Goal: Communication & Community: Answer question/provide support

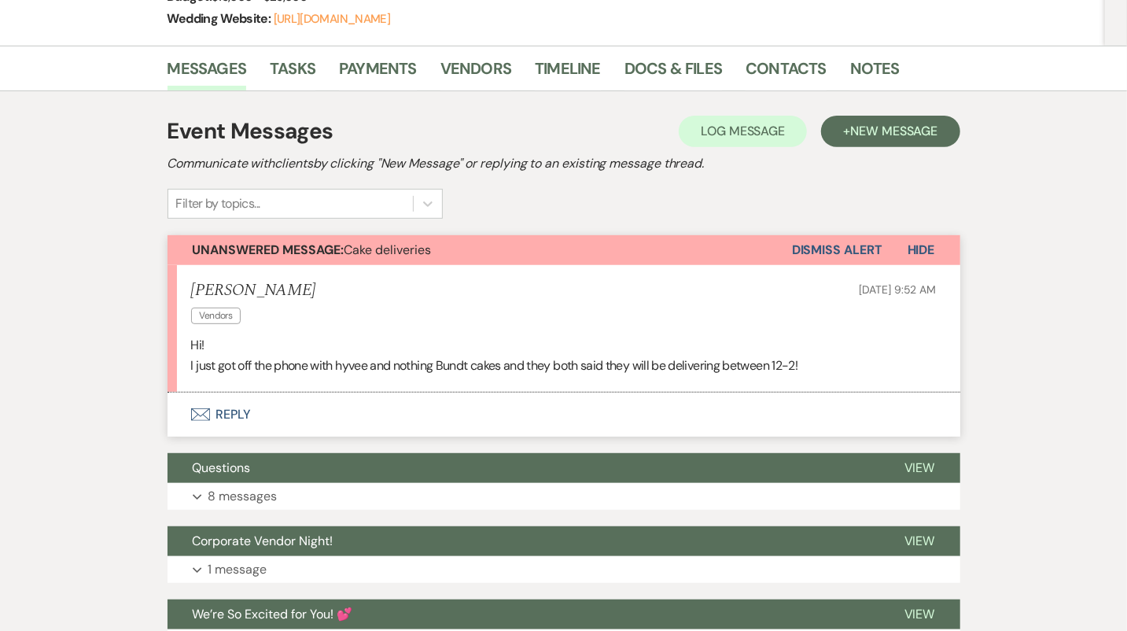
click at [440, 414] on button "Envelope Reply" at bounding box center [563, 414] width 793 height 44
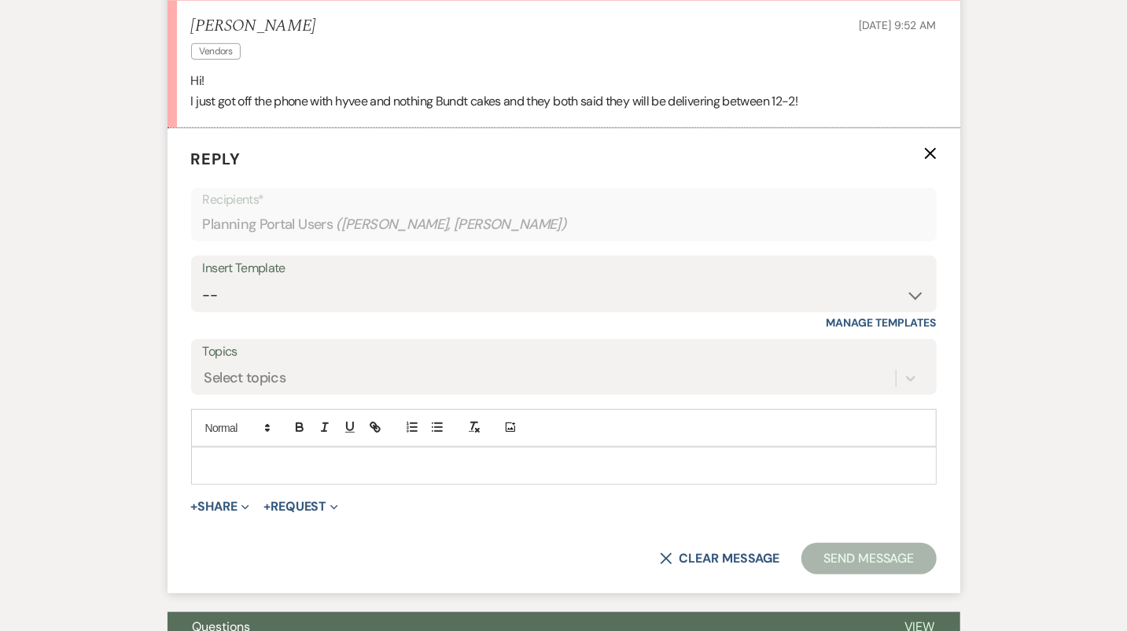
scroll to position [545, 0]
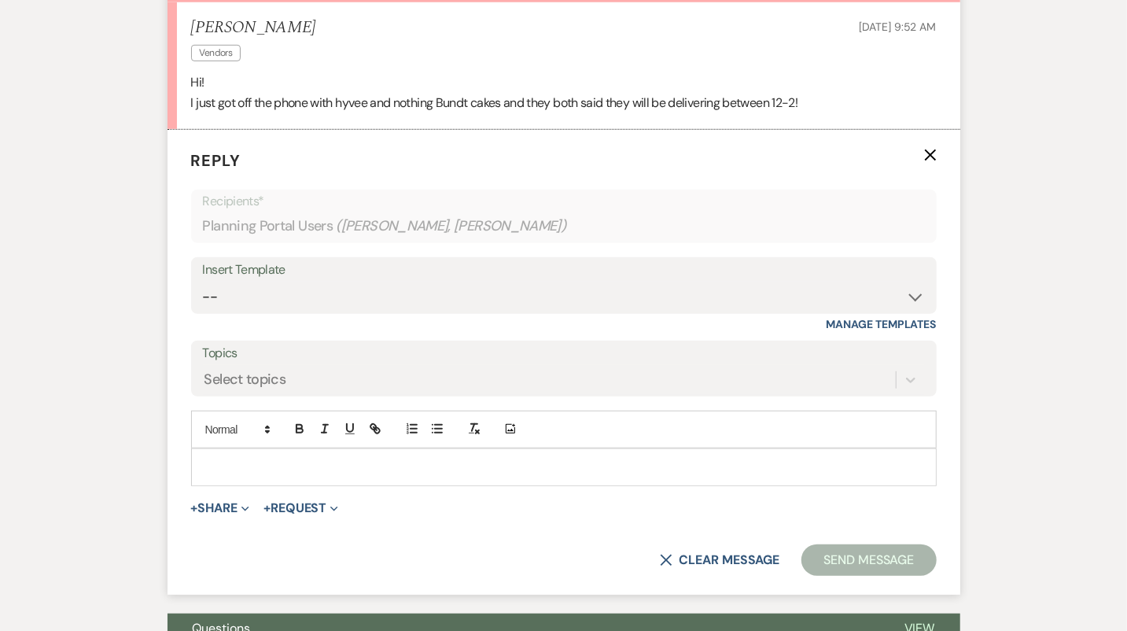
click at [447, 470] on p at bounding box center [564, 466] width 720 height 17
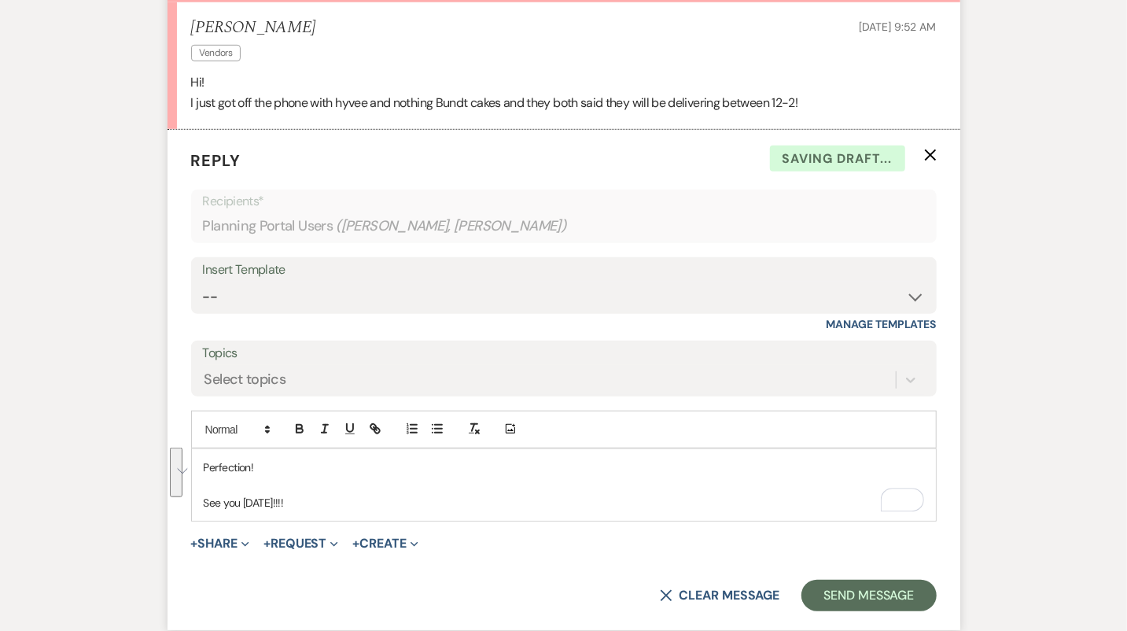
drag, startPoint x: 328, startPoint y: 513, endPoint x: 191, endPoint y: 452, distance: 149.9
click at [192, 452] on div "Perfection! See you in 3 DAYS!!!!" at bounding box center [564, 485] width 744 height 72
copy div "Perfection! See you in 3 DAYS!!!!"
click at [332, 300] on select "-- Tour Confirmation Contract (Pre-Booked Leads) Out of office Inquiry Email Al…" at bounding box center [564, 297] width 722 height 31
select select "4142"
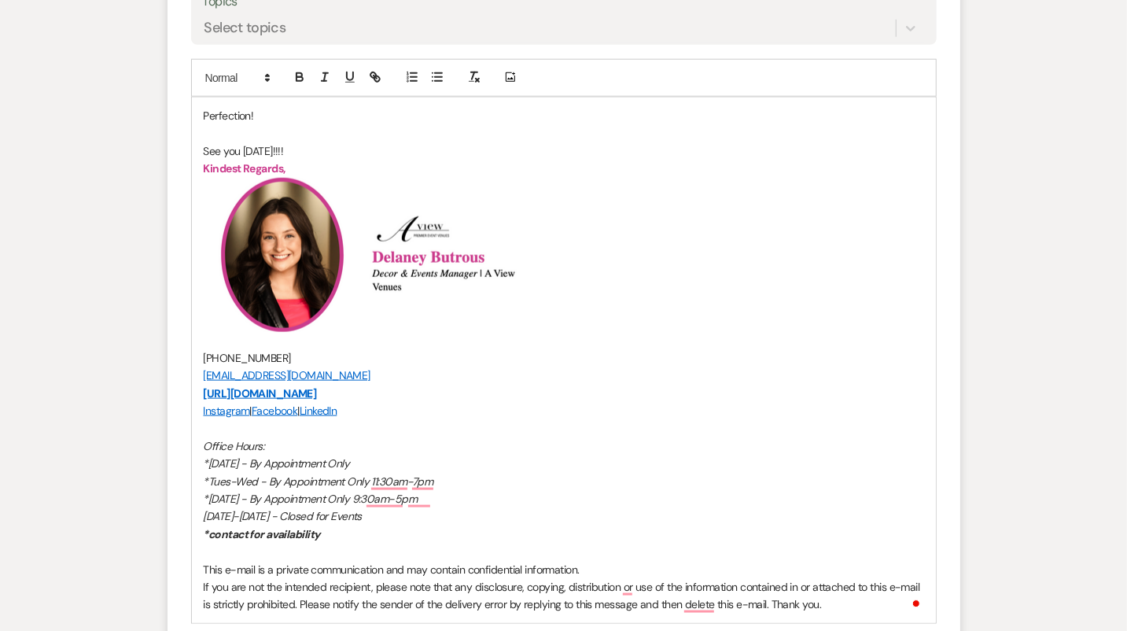
scroll to position [1203, 0]
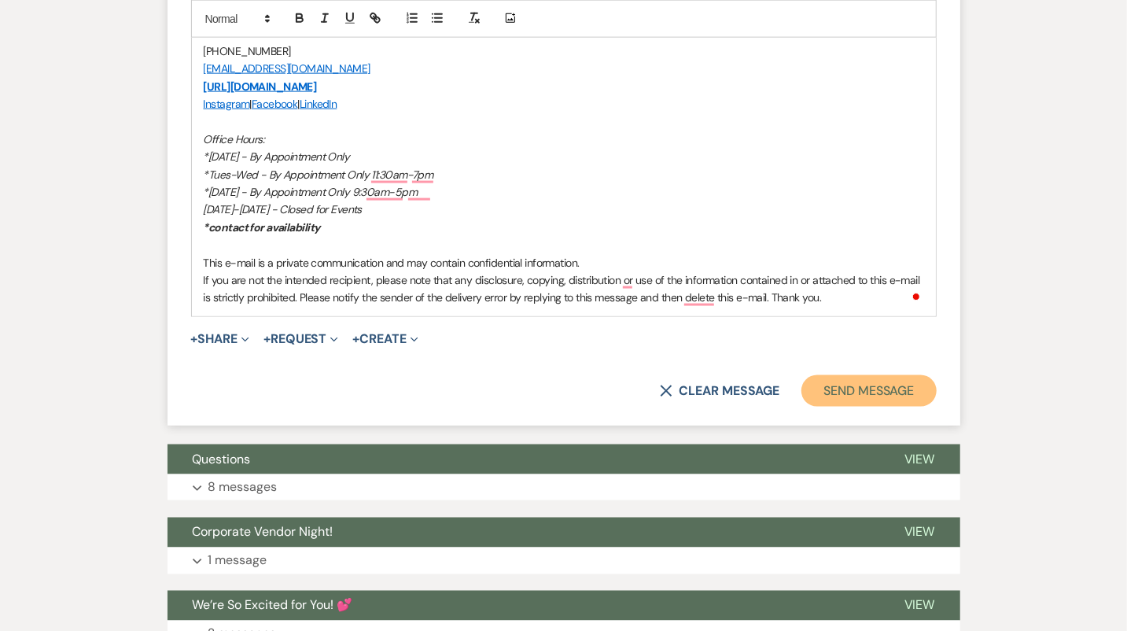
click at [870, 396] on button "Send Message" at bounding box center [868, 390] width 134 height 31
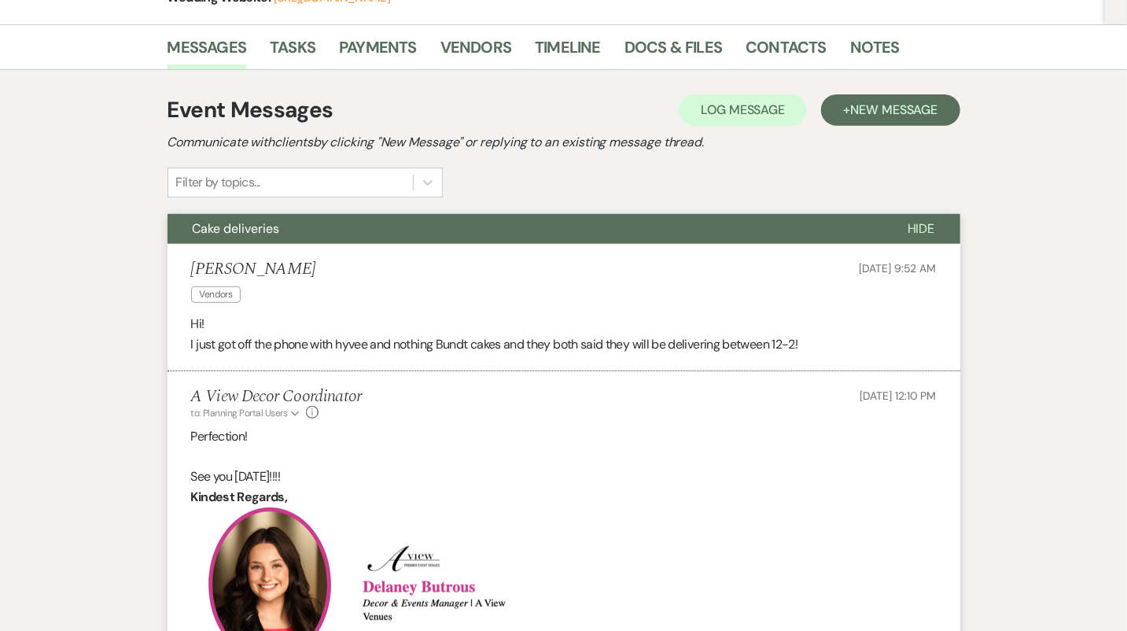
scroll to position [0, 0]
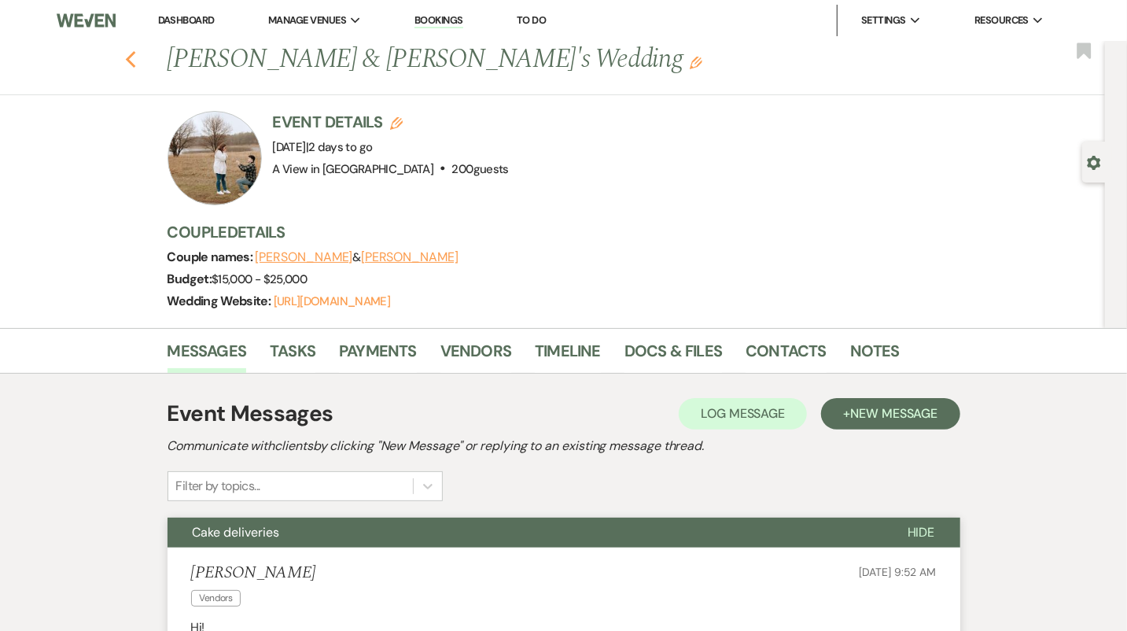
click at [134, 62] on icon "Previous" at bounding box center [131, 59] width 12 height 19
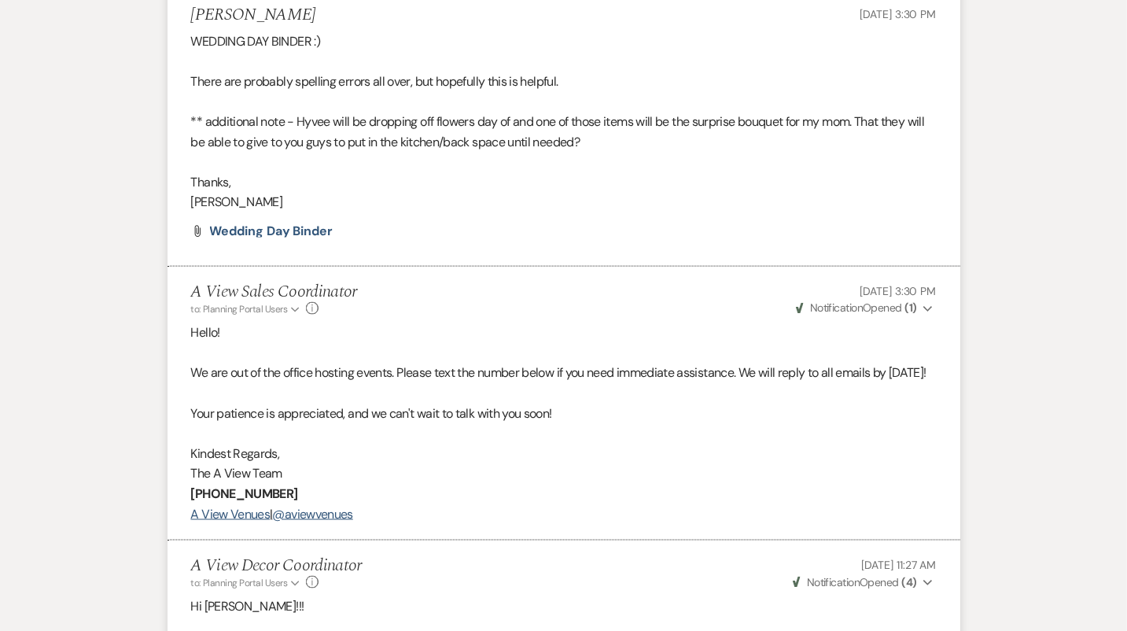
scroll to position [1085, 0]
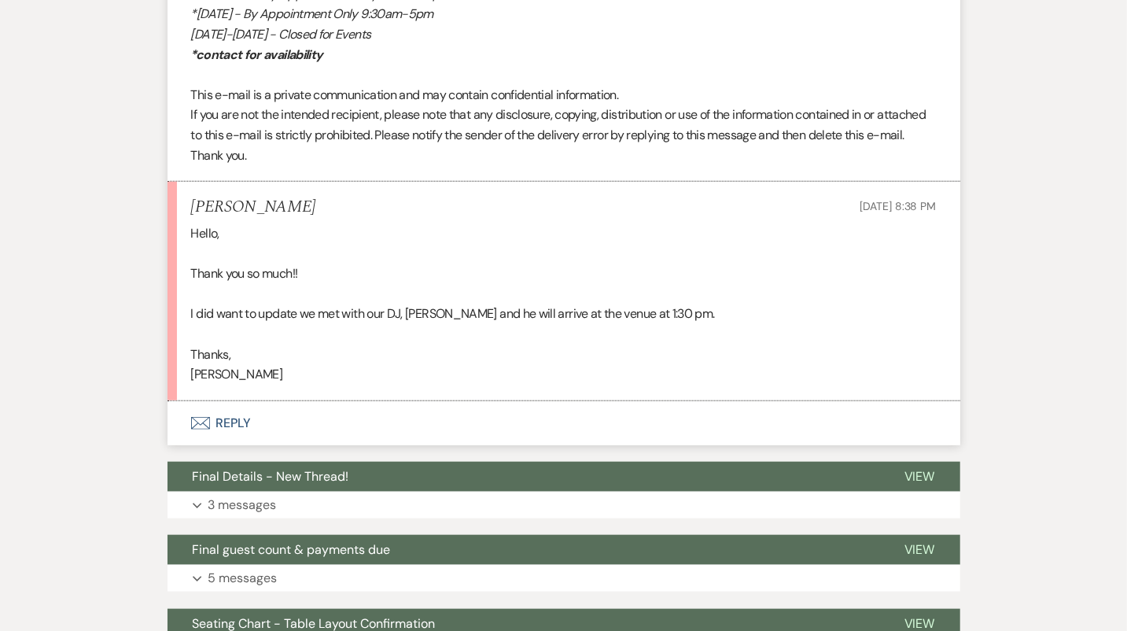
click at [417, 445] on button "Envelope Reply" at bounding box center [563, 423] width 793 height 44
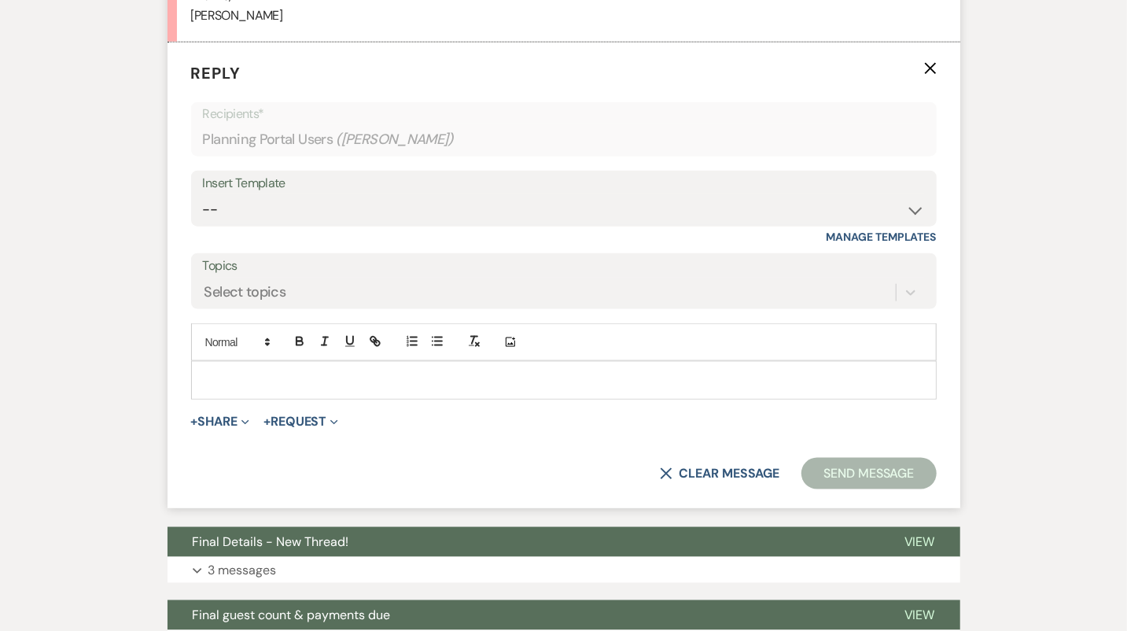
scroll to position [4440, 0]
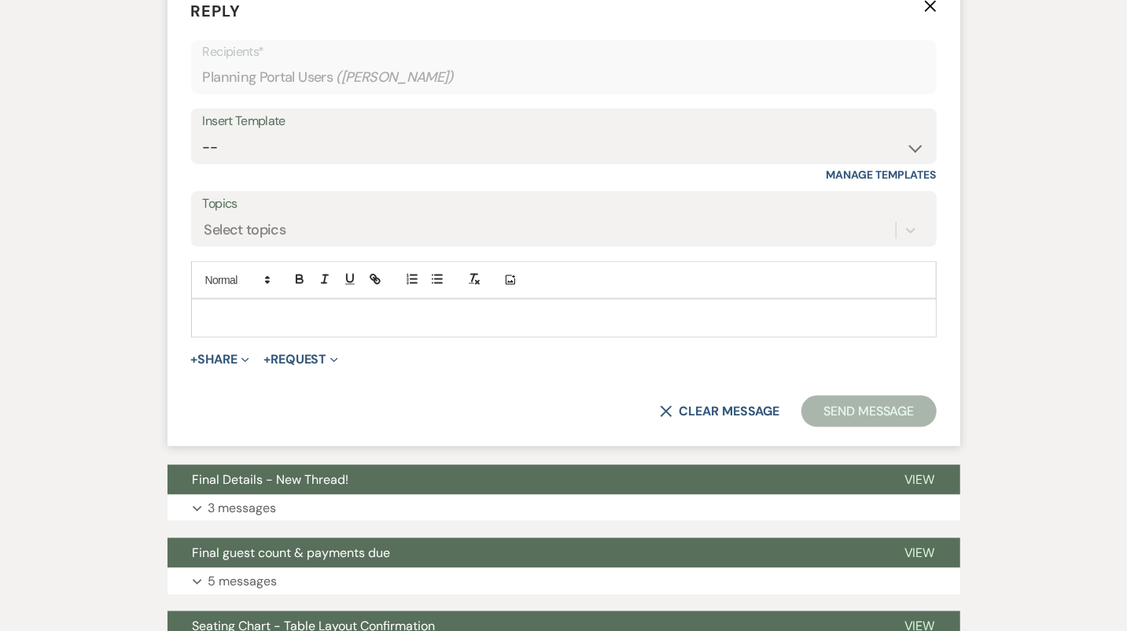
click at [412, 326] on p at bounding box center [564, 317] width 720 height 17
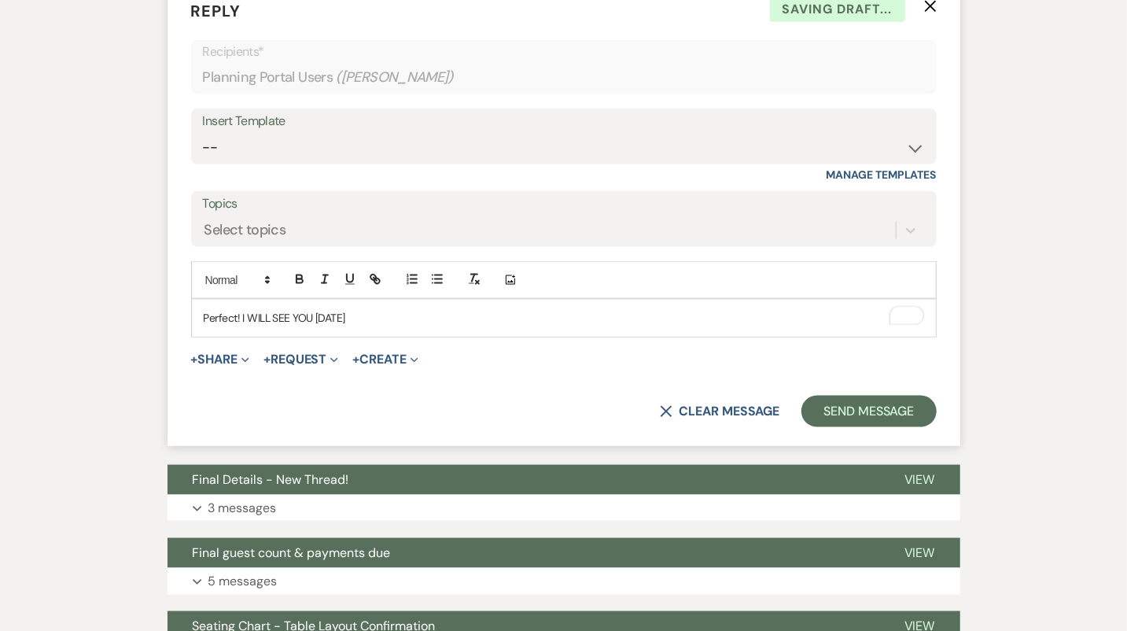
click at [241, 326] on p "Perfect! I WILL SEE YOU IN 10 DAYS" at bounding box center [564, 317] width 720 height 17
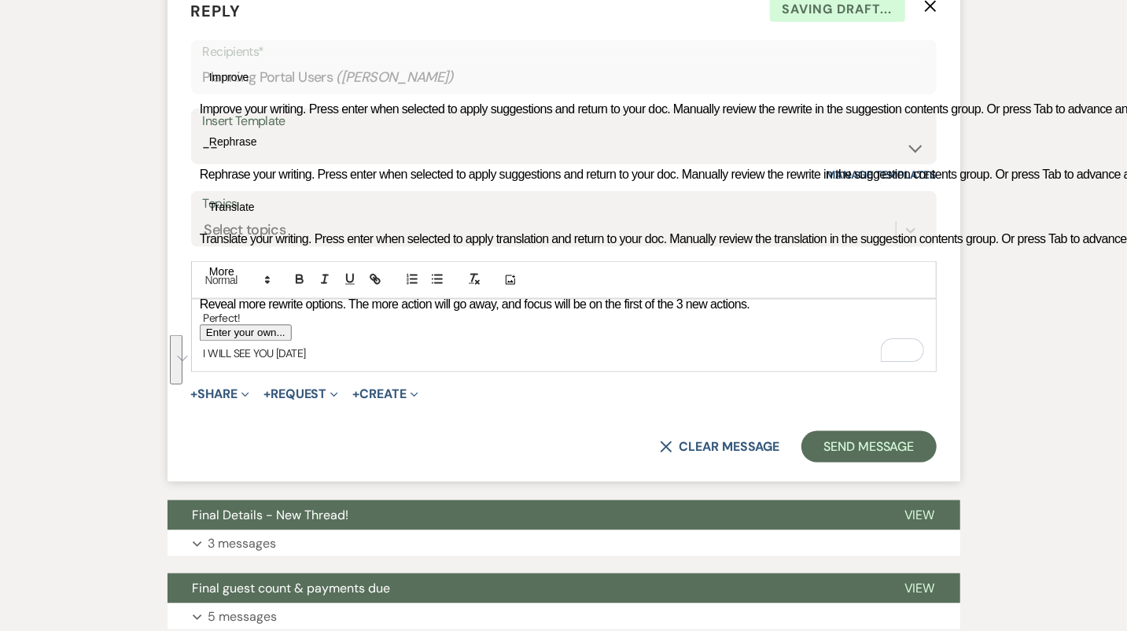
copy div "Perfect! I WILL SEE YOU IN 10 DAYS"
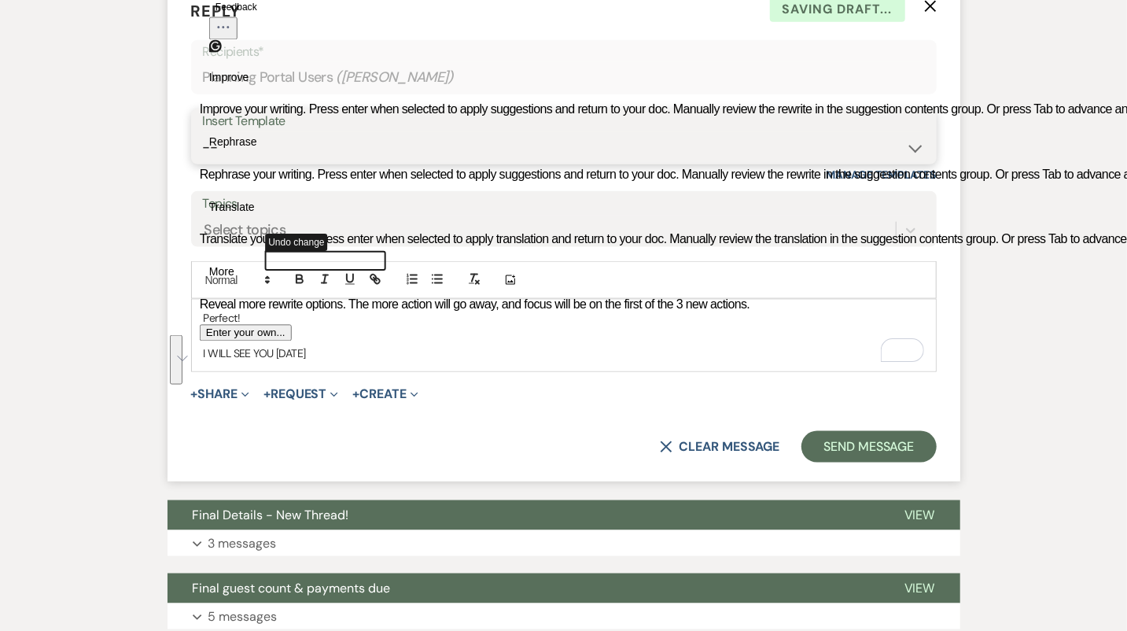
click at [327, 163] on select "-- Tour Confirmation Contract (Pre-Booked Leads) Out of office Inquiry Email Al…" at bounding box center [564, 147] width 722 height 31
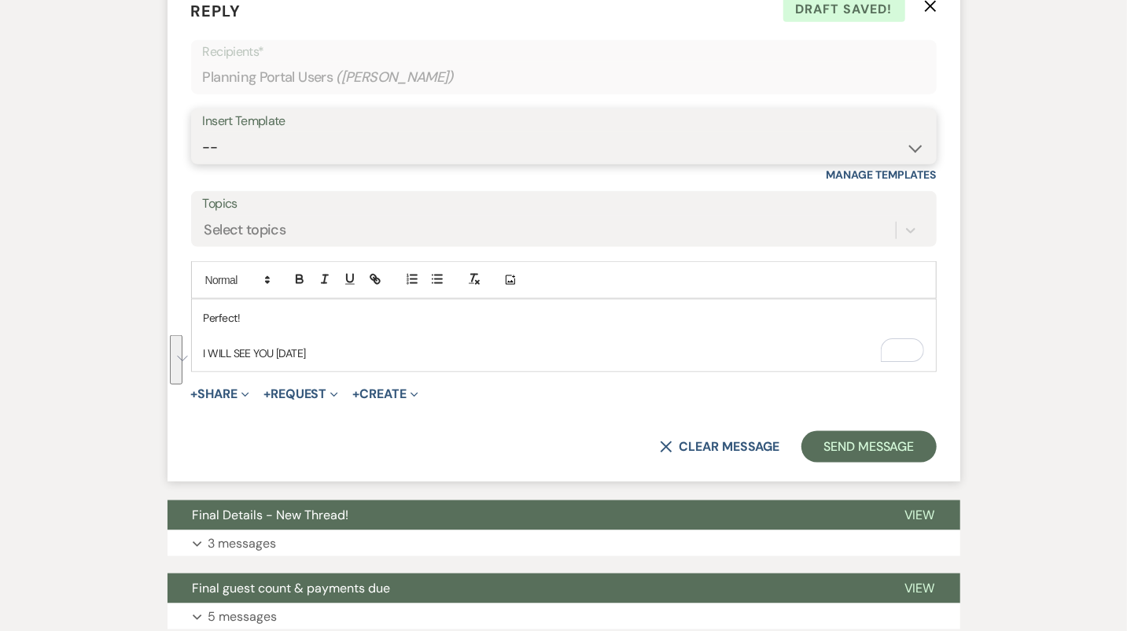
select select "4160"
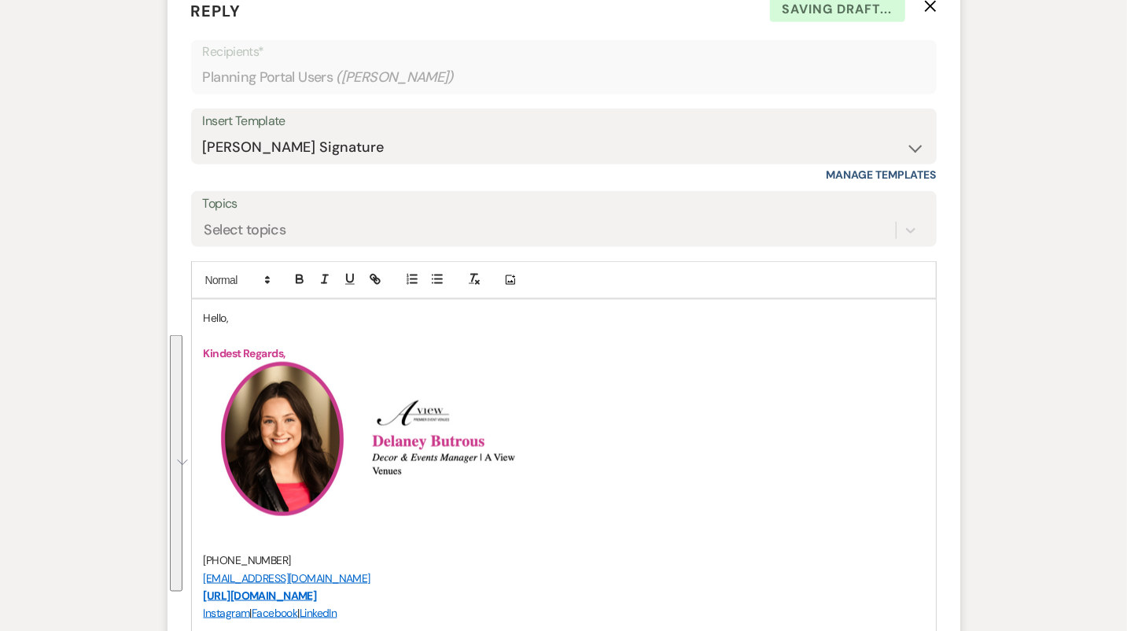
click at [216, 344] on p "To enrich screen reader interactions, please activate Accessibility in Grammarl…" at bounding box center [564, 335] width 720 height 17
click at [215, 326] on p "Hello," at bounding box center [564, 317] width 720 height 17
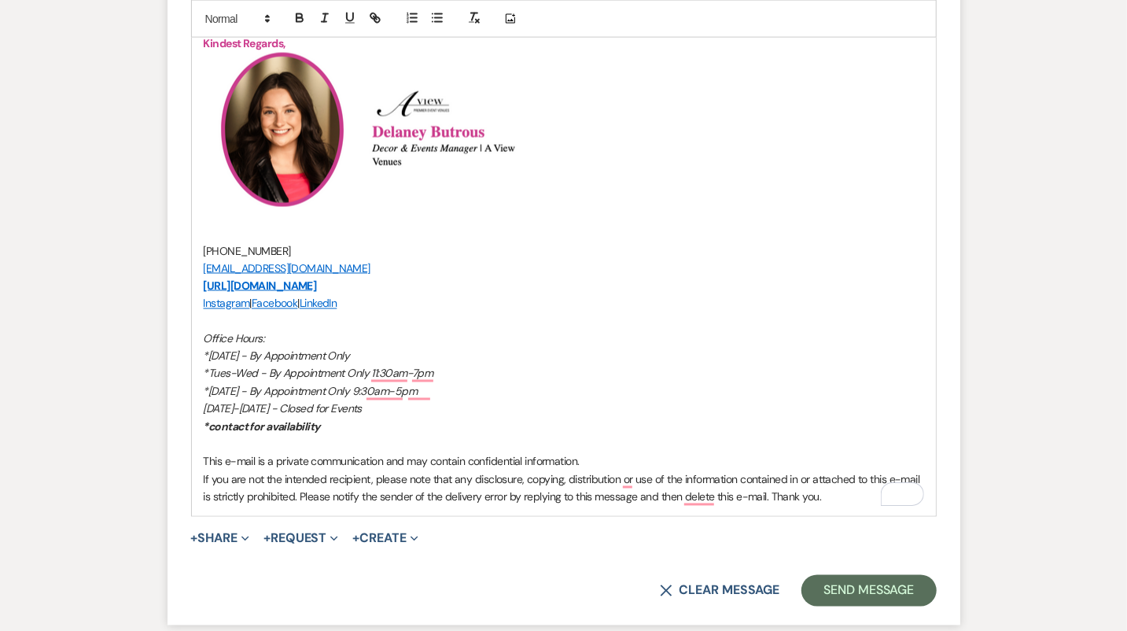
scroll to position [4998, 0]
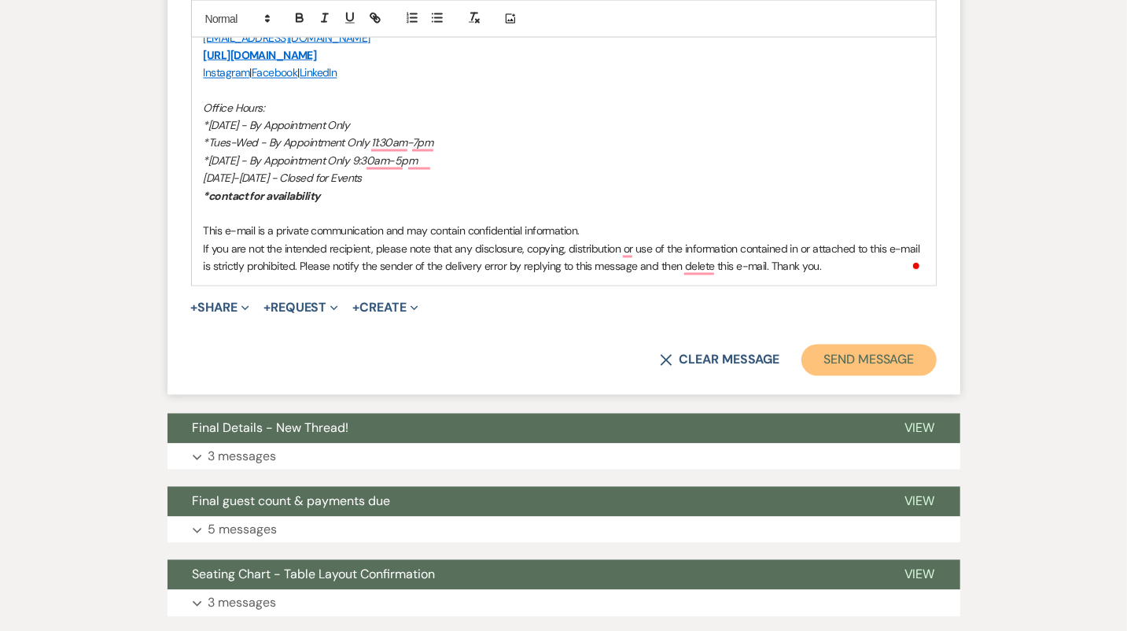
click at [889, 376] on button "Send Message" at bounding box center [868, 359] width 134 height 31
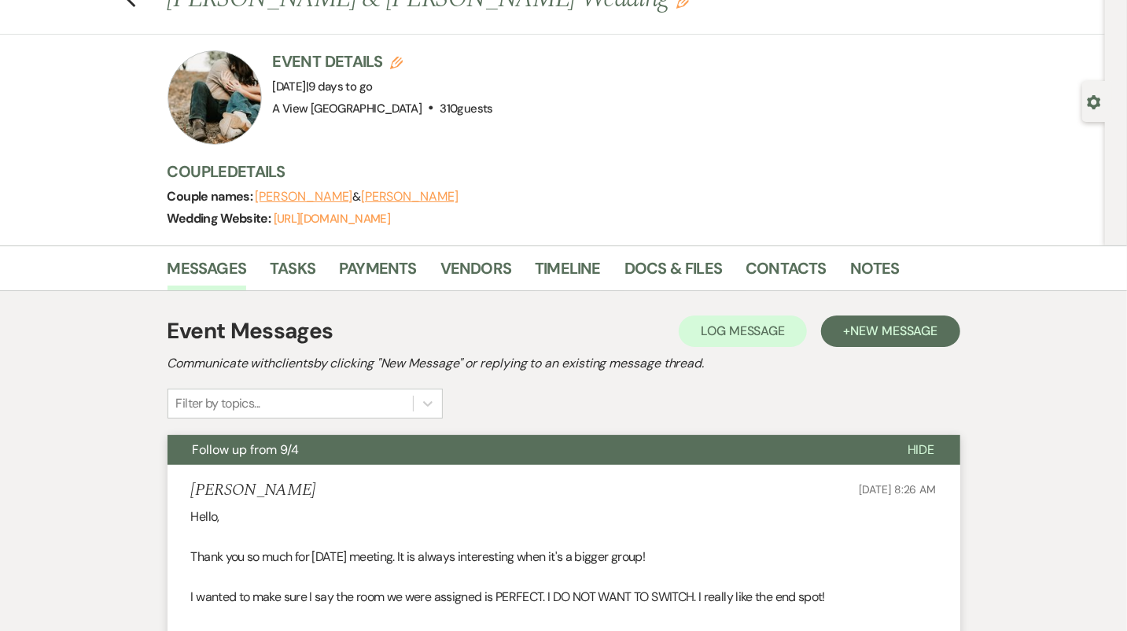
scroll to position [0, 0]
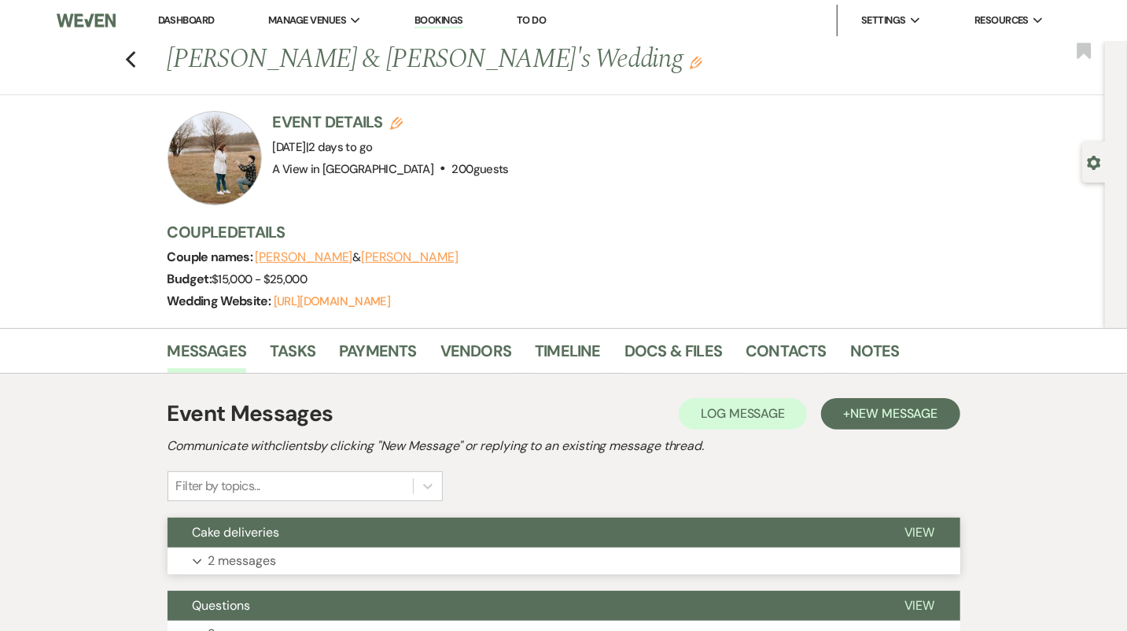
click at [404, 524] on button "Cake deliveries" at bounding box center [523, 532] width 712 height 30
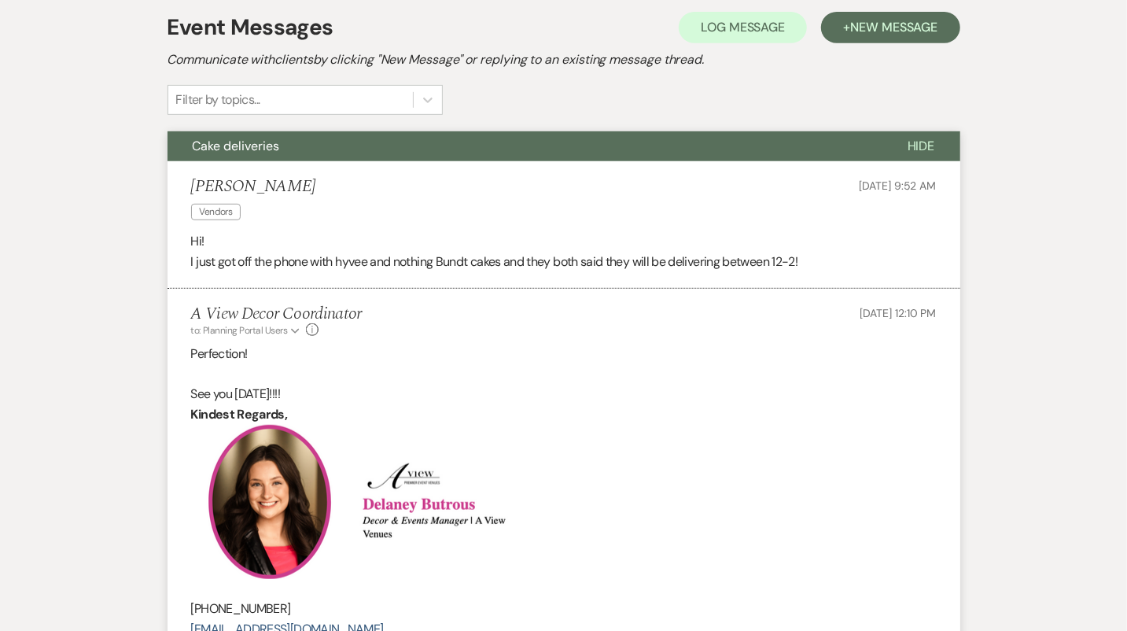
scroll to position [385, 0]
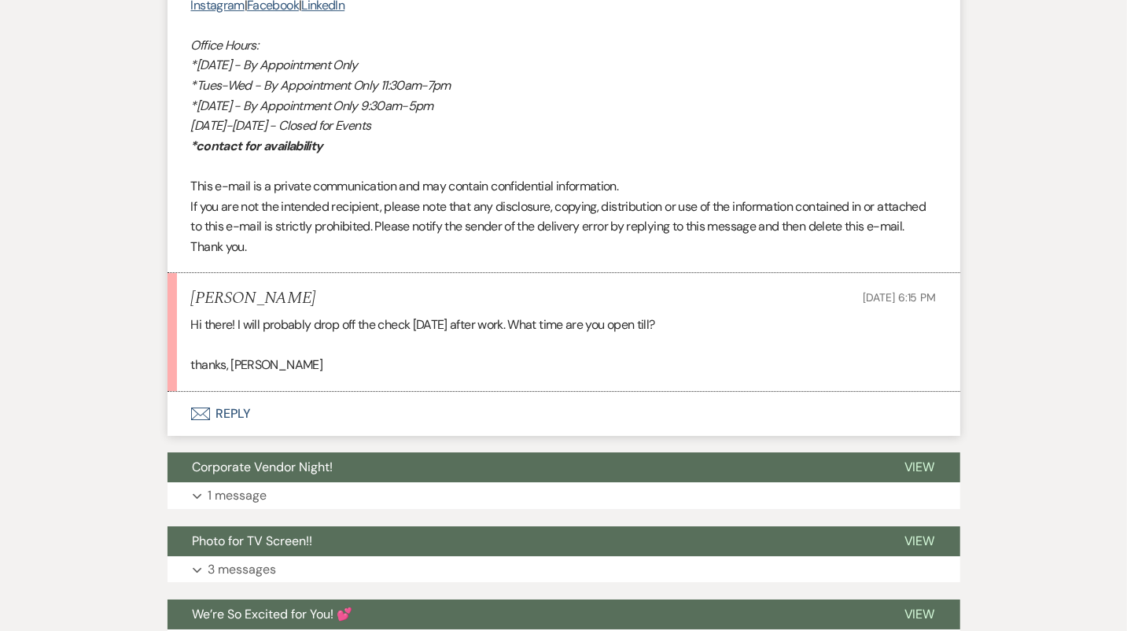
scroll to position [2836, 0]
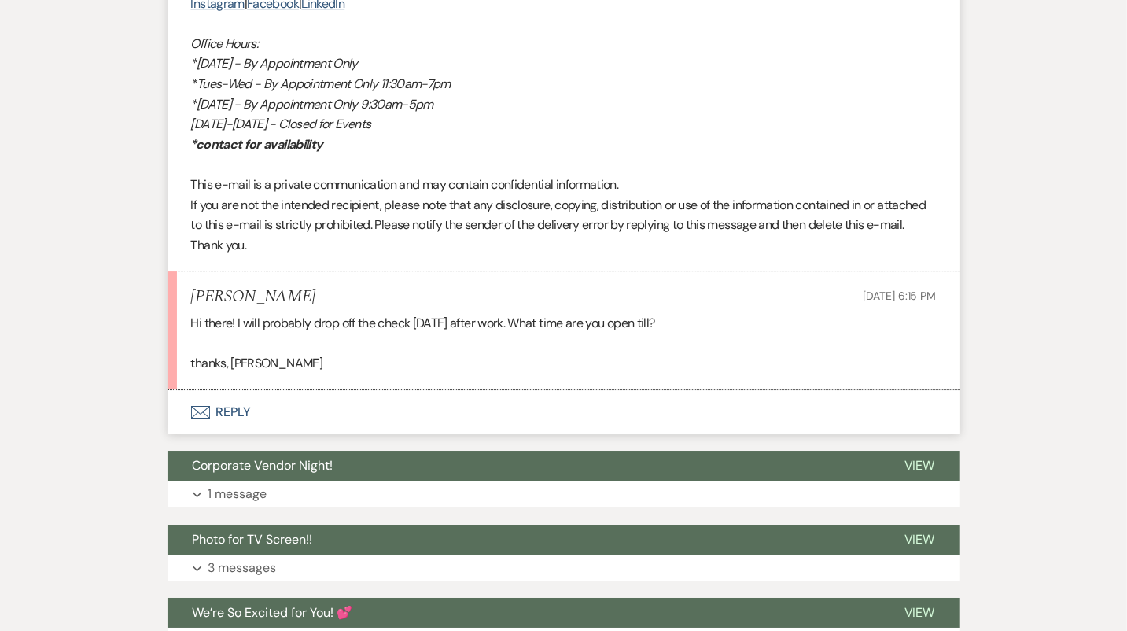
click at [567, 397] on button "Envelope Reply" at bounding box center [563, 412] width 793 height 44
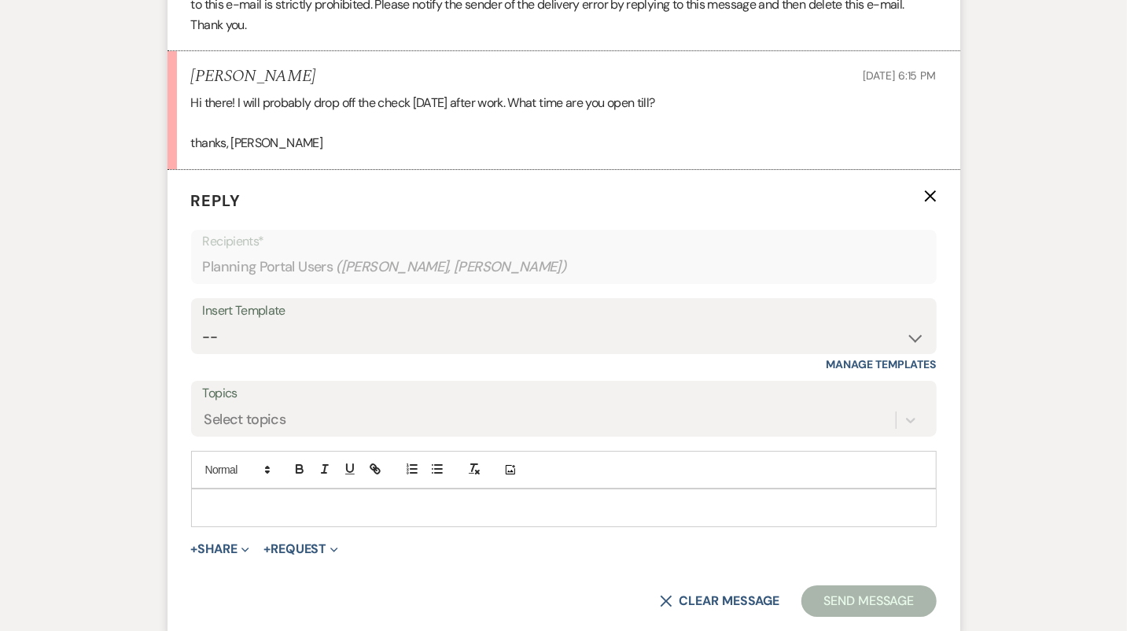
scroll to position [3107, 0]
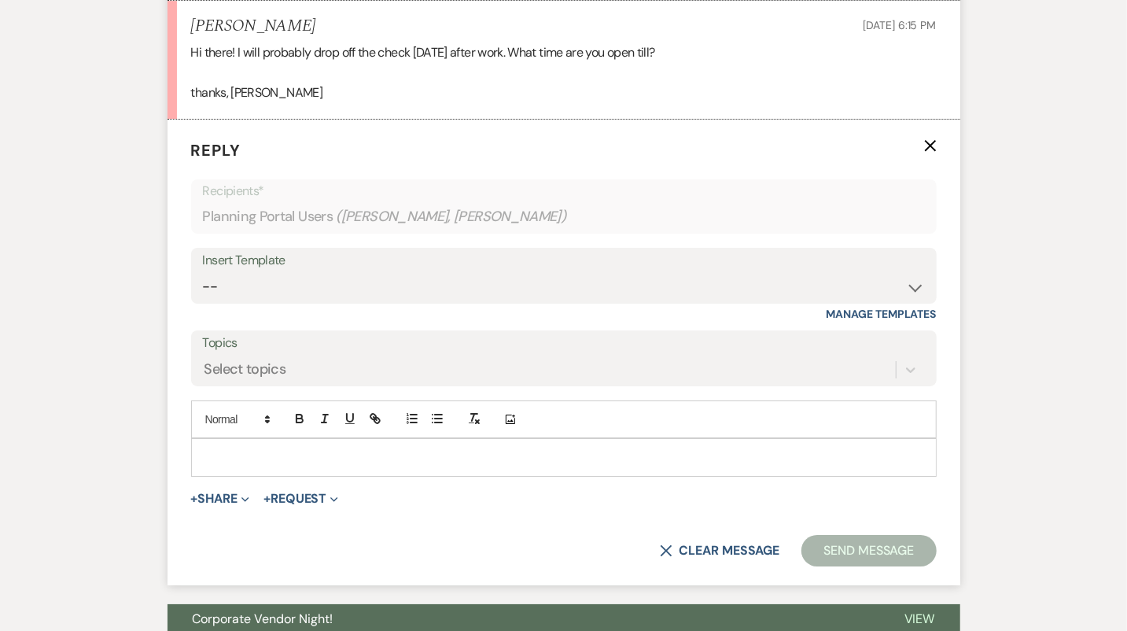
click at [398, 457] on p at bounding box center [564, 456] width 720 height 17
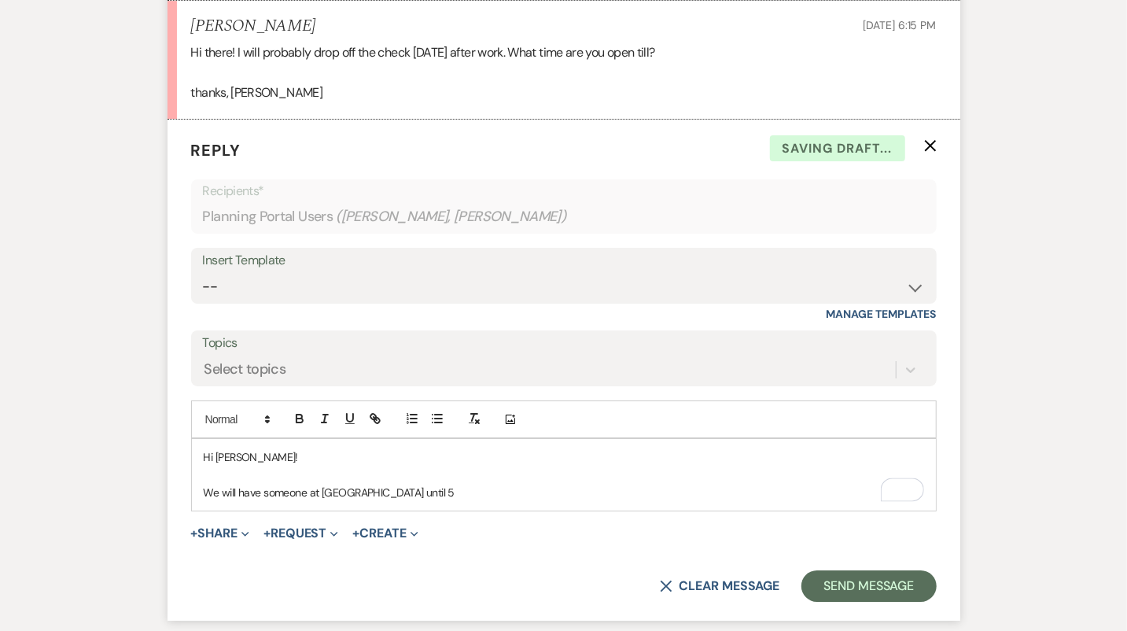
click at [437, 485] on p "We will have someone at [GEOGRAPHIC_DATA] until 5" at bounding box center [564, 492] width 720 height 17
drag, startPoint x: 420, startPoint y: 486, endPoint x: 178, endPoint y: 424, distance: 249.3
click at [178, 425] on form "Reply X Saving draft... Recipients* Planning Portal Users ( Kelsey Forman, Zach…" at bounding box center [563, 370] width 793 height 501
copy div "Hi Kelsey! We will have someone at West Shores until 5!"
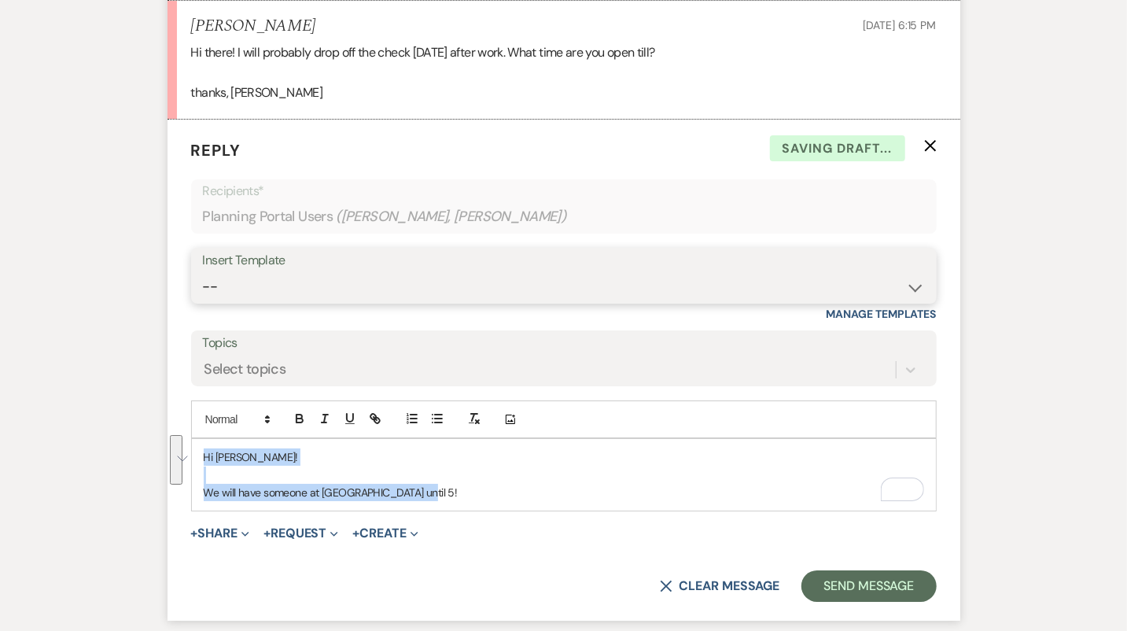
click at [326, 295] on select "-- Tour Confirmation Contract (Pre-Booked Leads) Out of office Inquiry Email Al…" at bounding box center [564, 286] width 722 height 31
select select "4160"
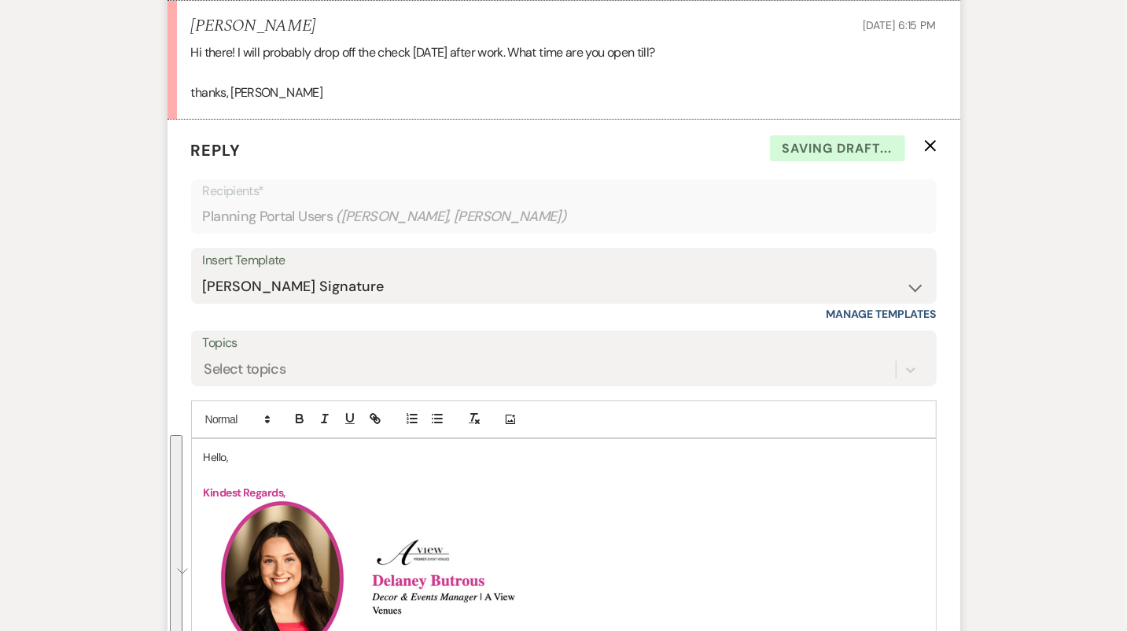
click at [219, 448] on p "Hello," at bounding box center [564, 456] width 720 height 17
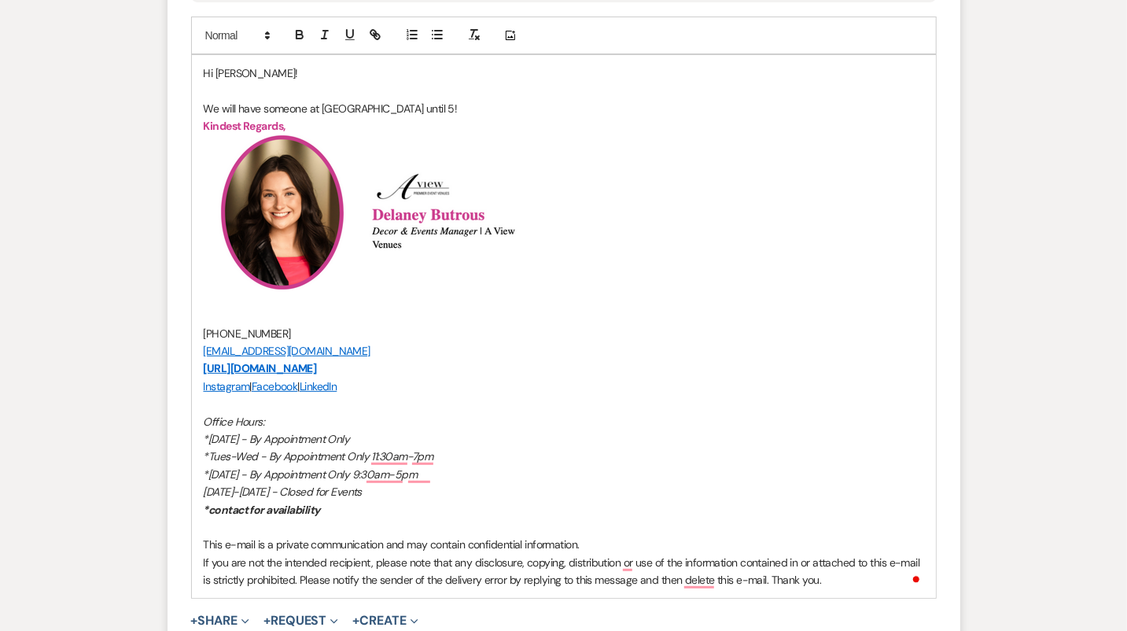
scroll to position [3694, 0]
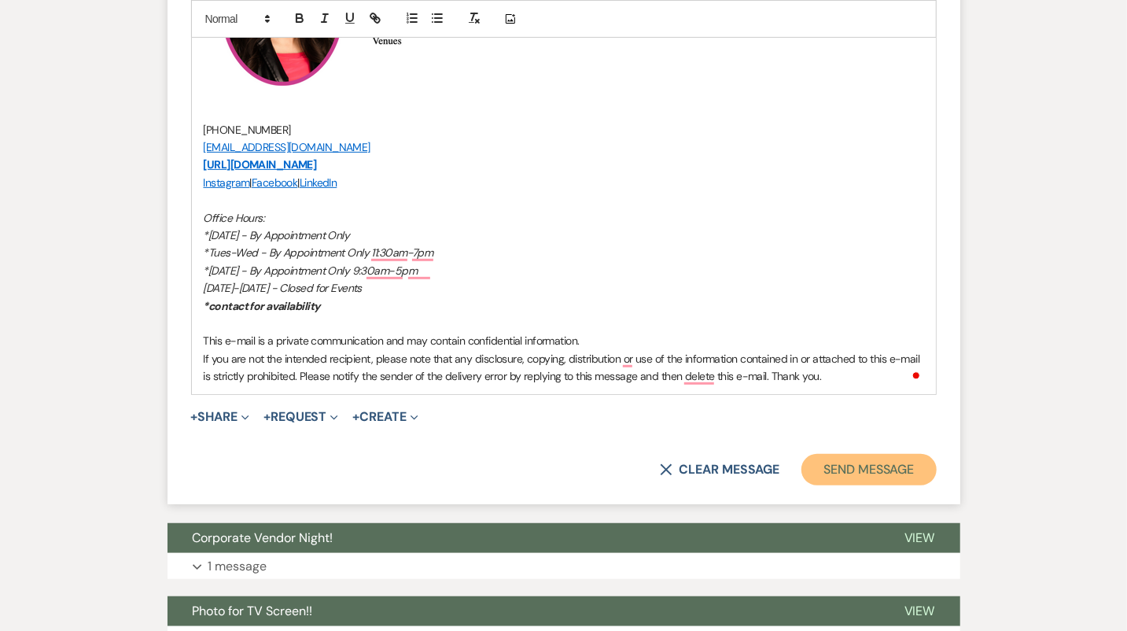
click at [870, 462] on button "Send Message" at bounding box center [868, 469] width 134 height 31
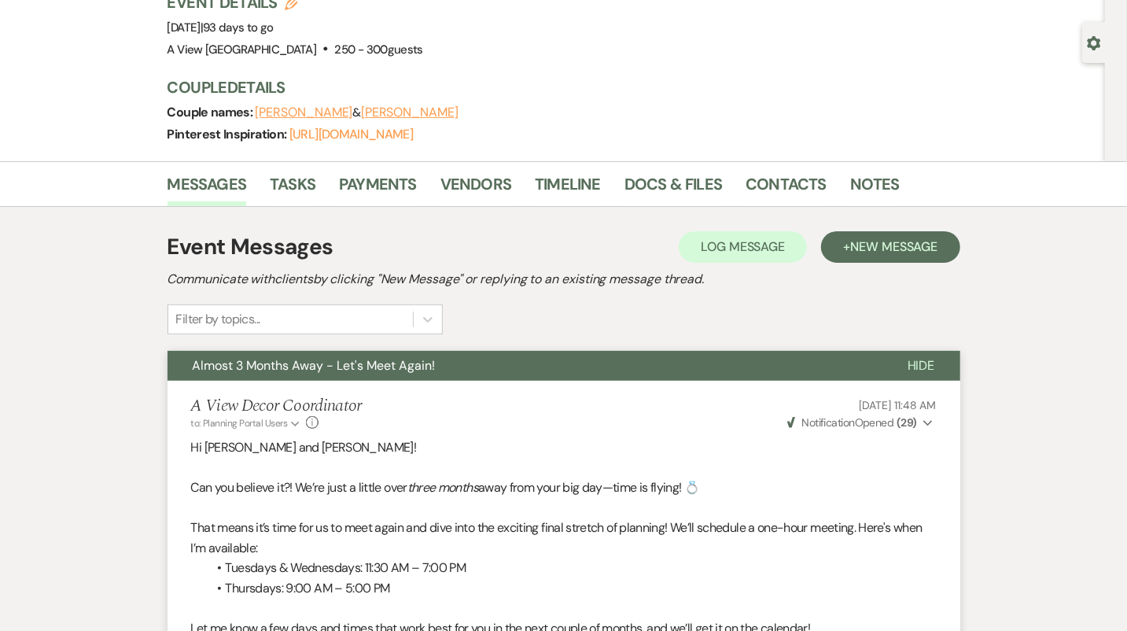
scroll to position [0, 0]
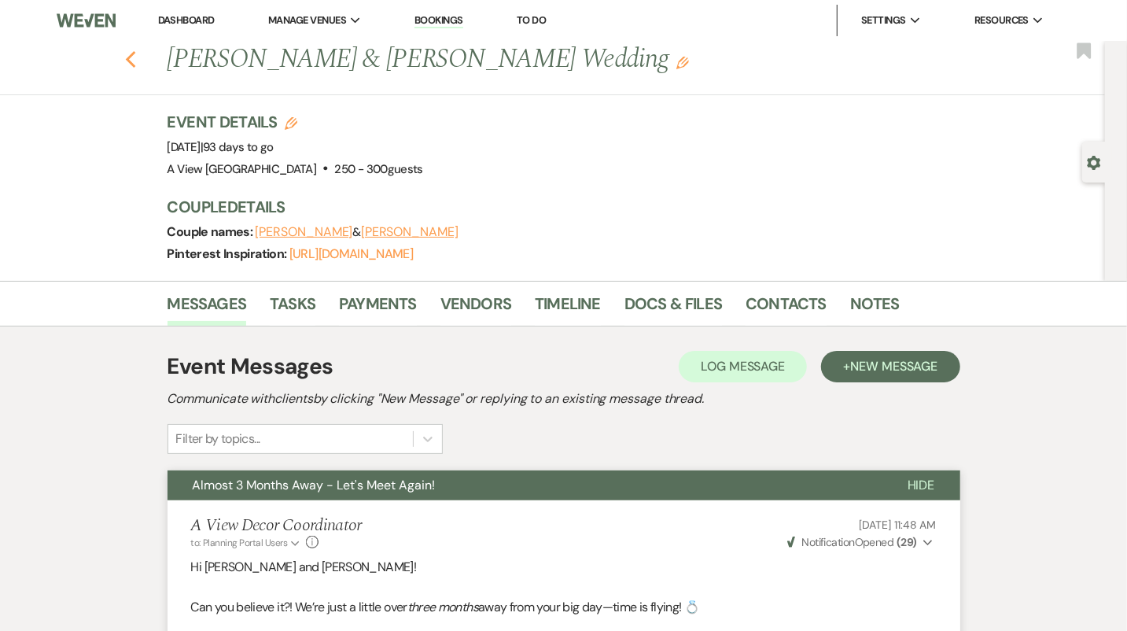
click at [134, 53] on use "button" at bounding box center [130, 59] width 10 height 17
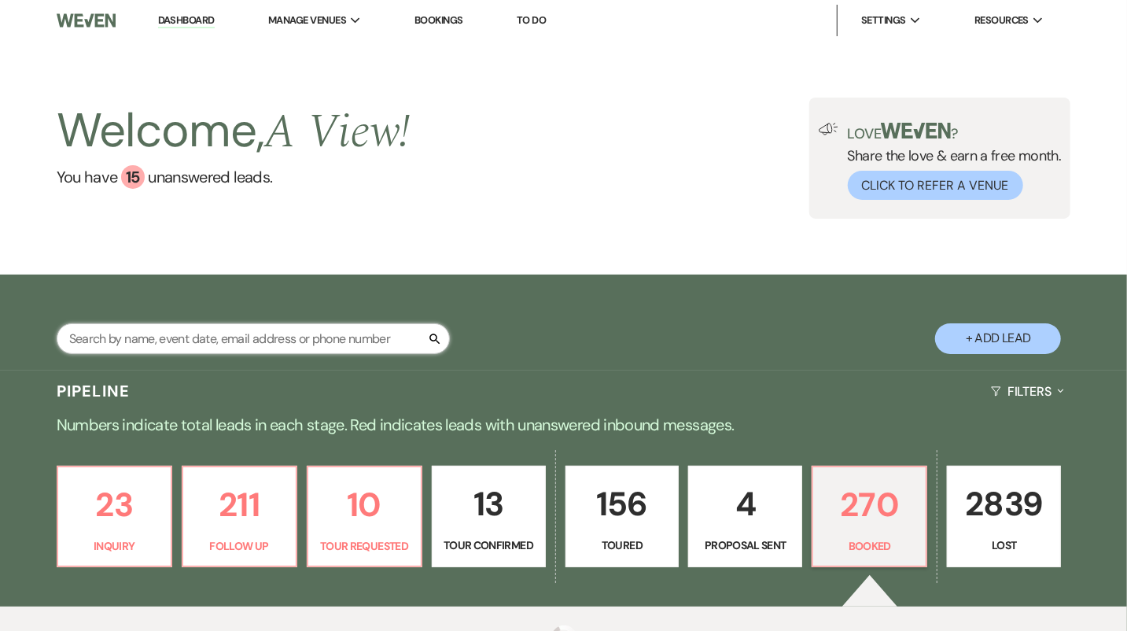
click at [180, 336] on input "text" at bounding box center [253, 338] width 393 height 31
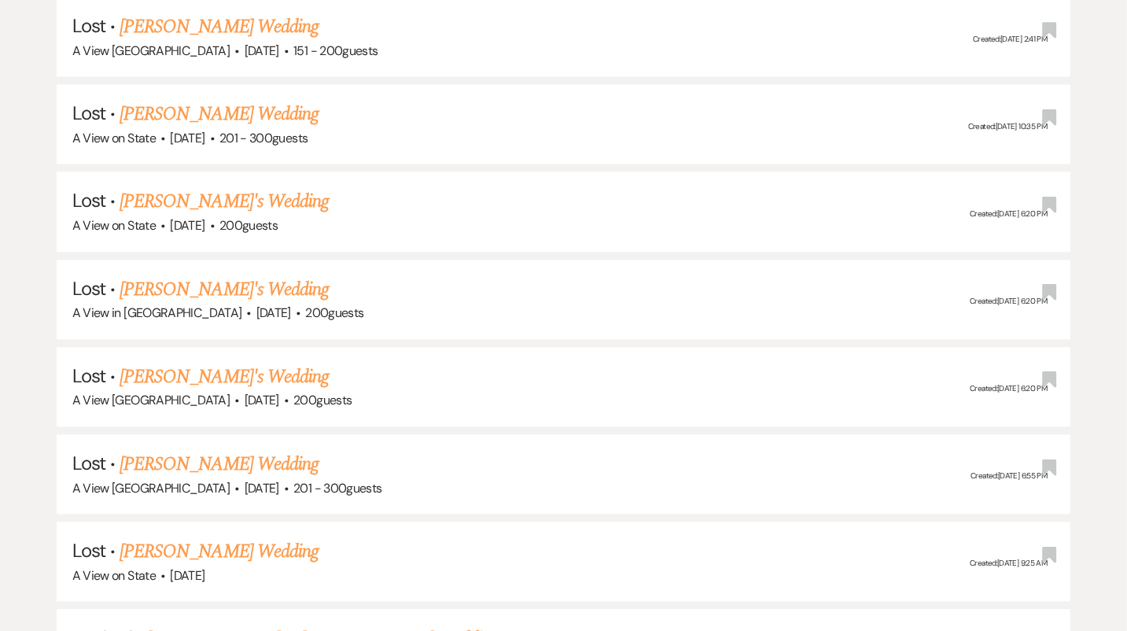
scroll to position [2173, 0]
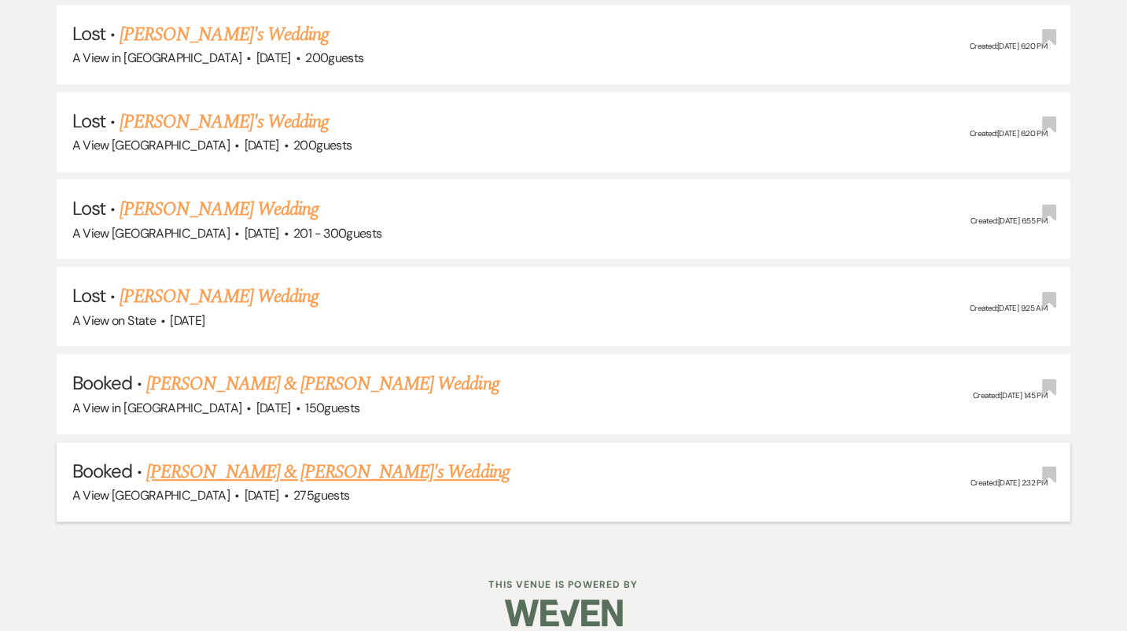
type input "kelsey crum"
click at [261, 462] on link "Kelsey Crum & Ian Fullinfaw's Wedding" at bounding box center [327, 472] width 363 height 28
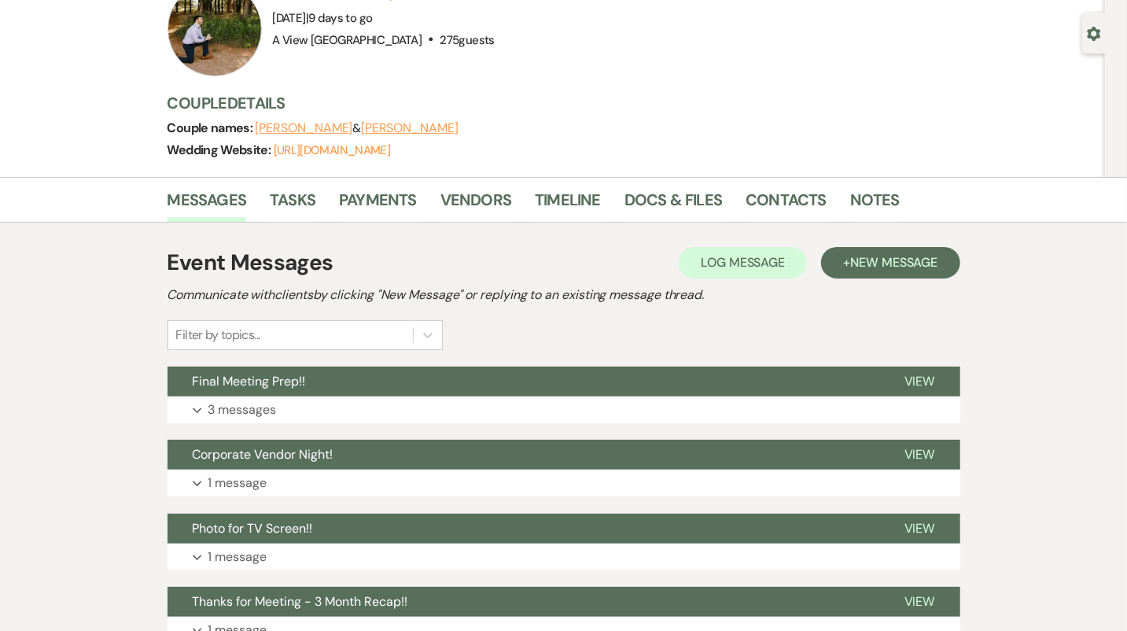
scroll to position [230, 0]
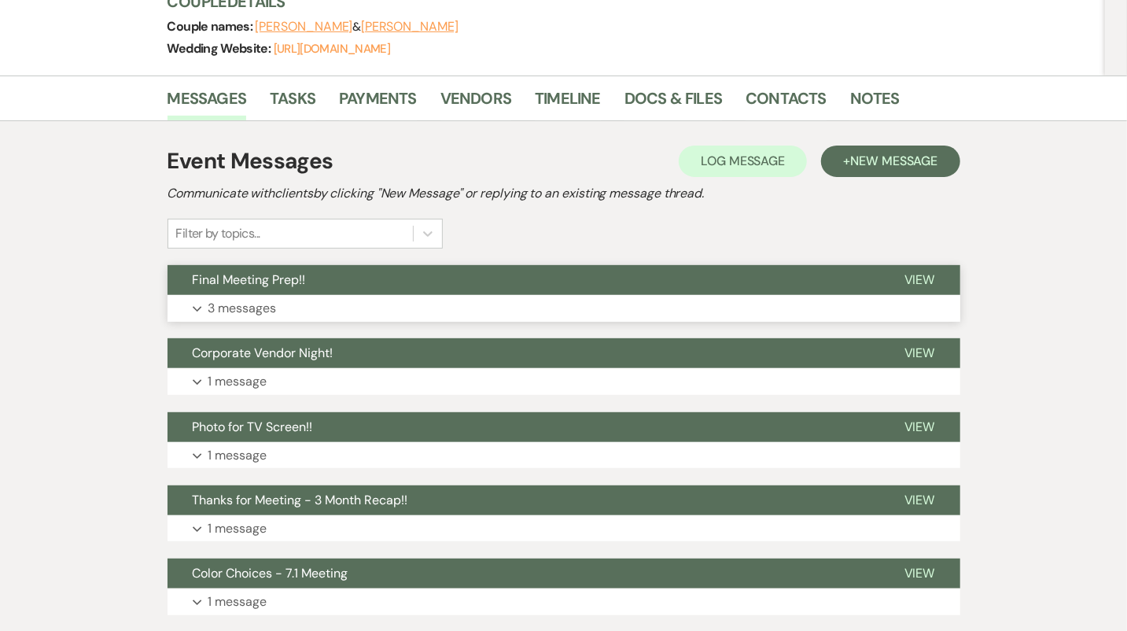
click at [270, 298] on p "3 messages" at bounding box center [242, 308] width 68 height 20
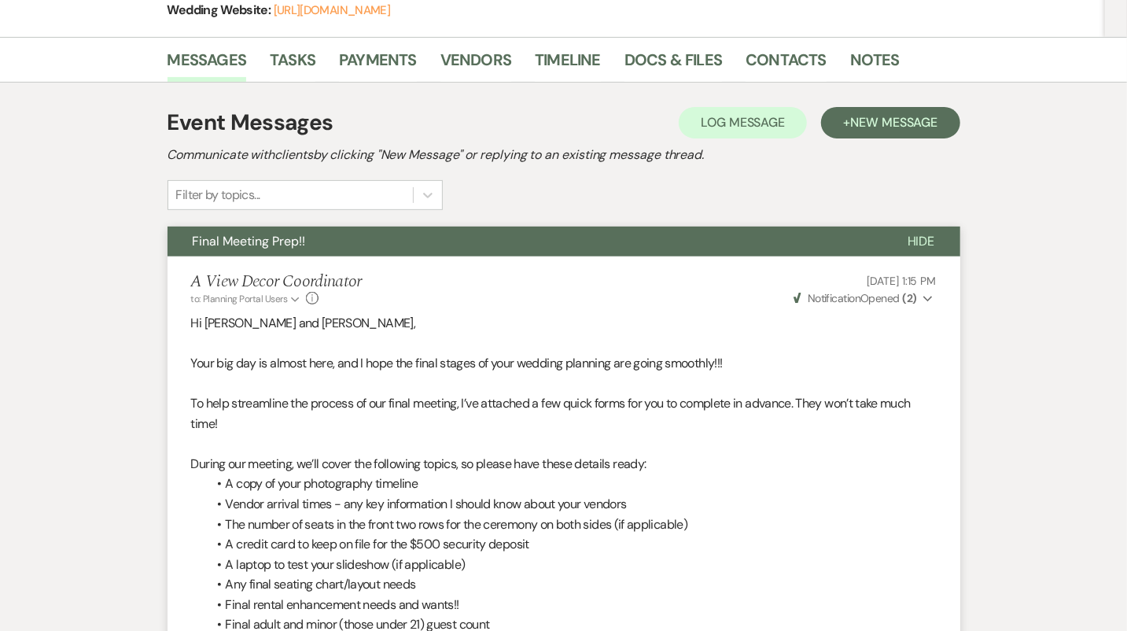
scroll to position [0, 0]
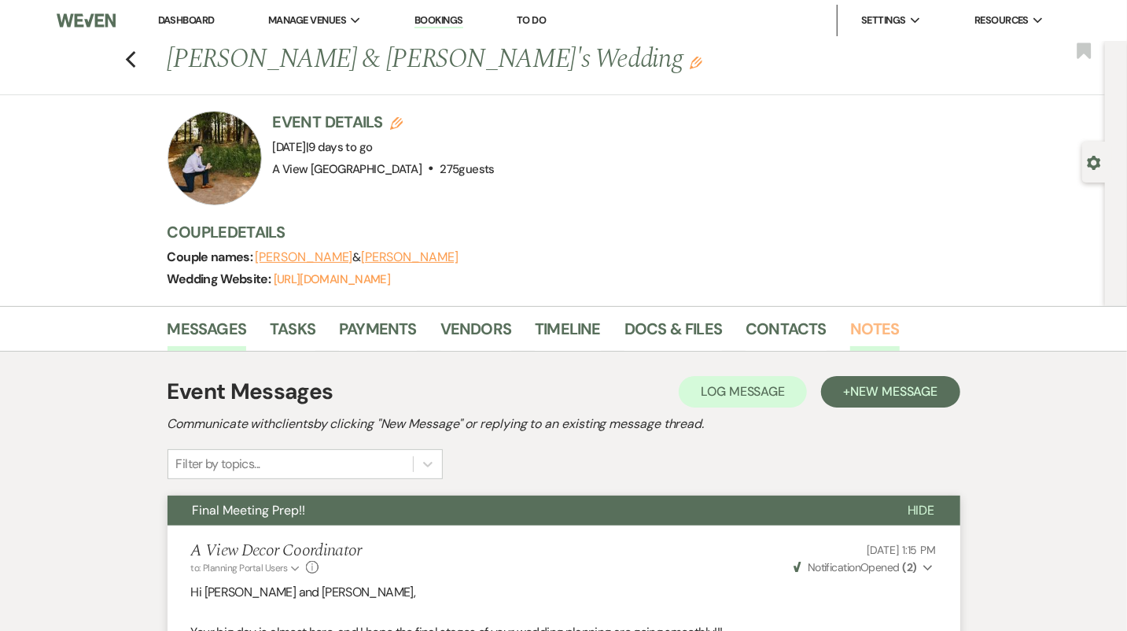
click at [864, 320] on link "Notes" at bounding box center [875, 333] width 50 height 35
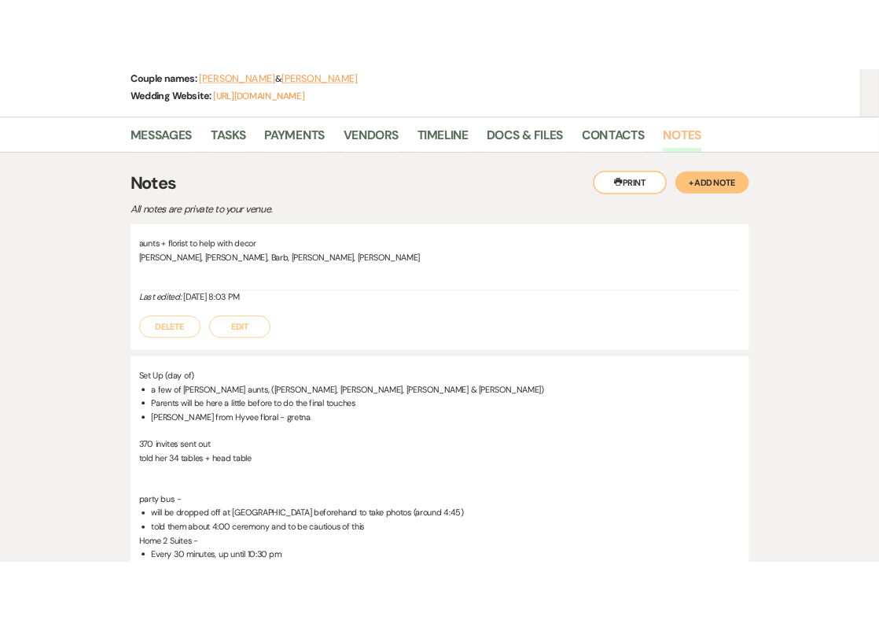
scroll to position [241, 0]
